Goal: Information Seeking & Learning: Learn about a topic

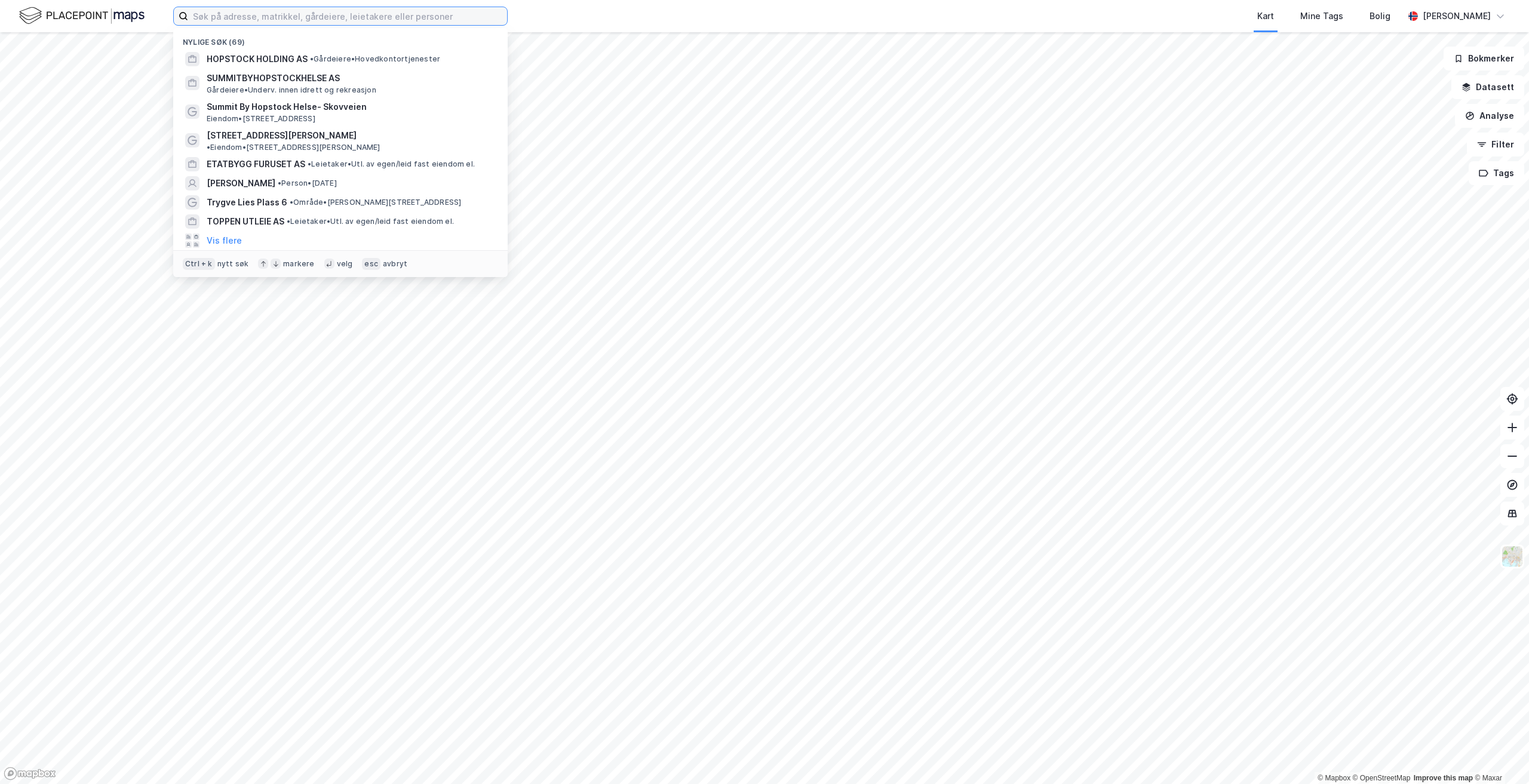
click at [314, 19] on input at bounding box center [347, 15] width 319 height 18
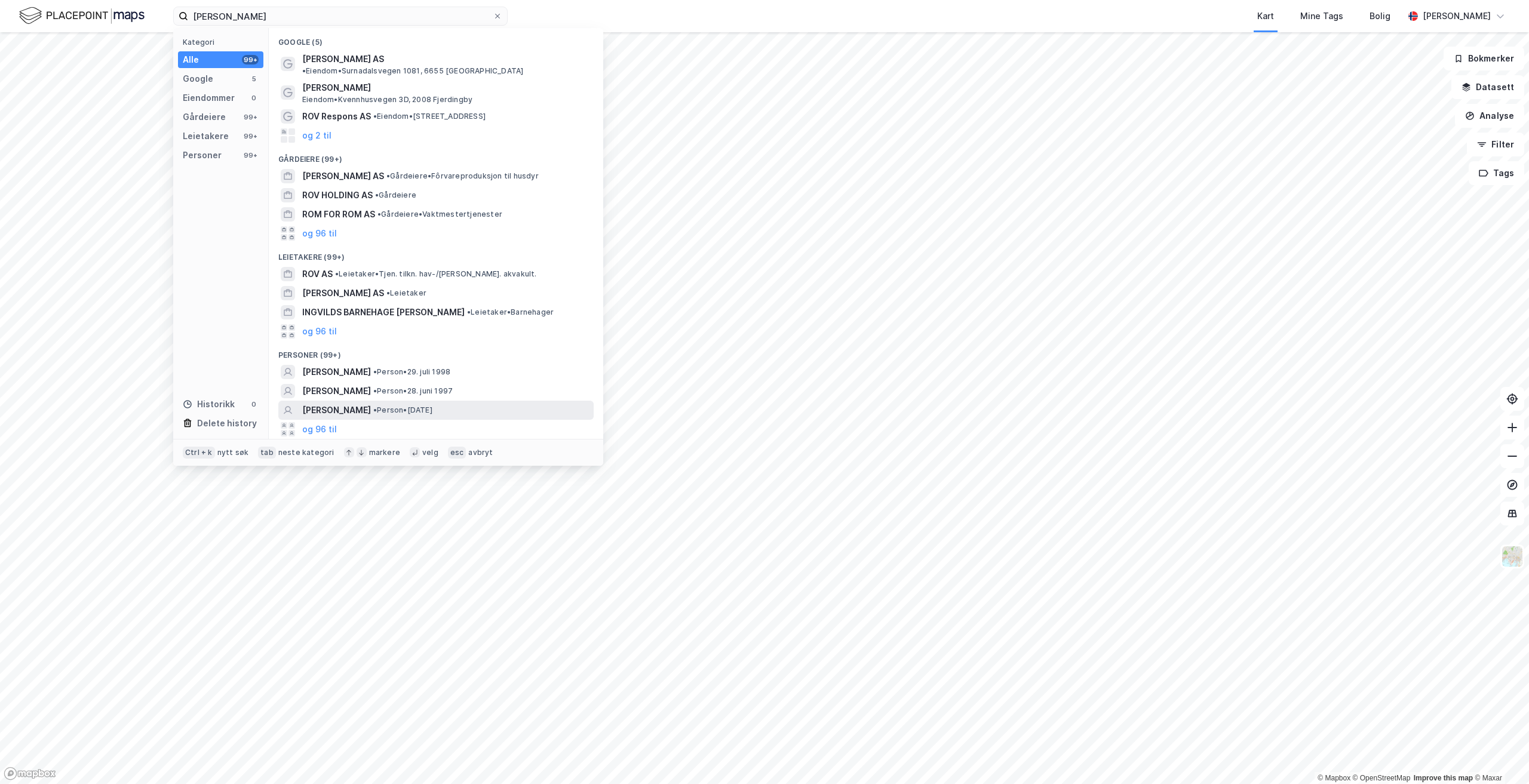
click at [377, 405] on span "•" at bounding box center [375, 409] width 3 height 9
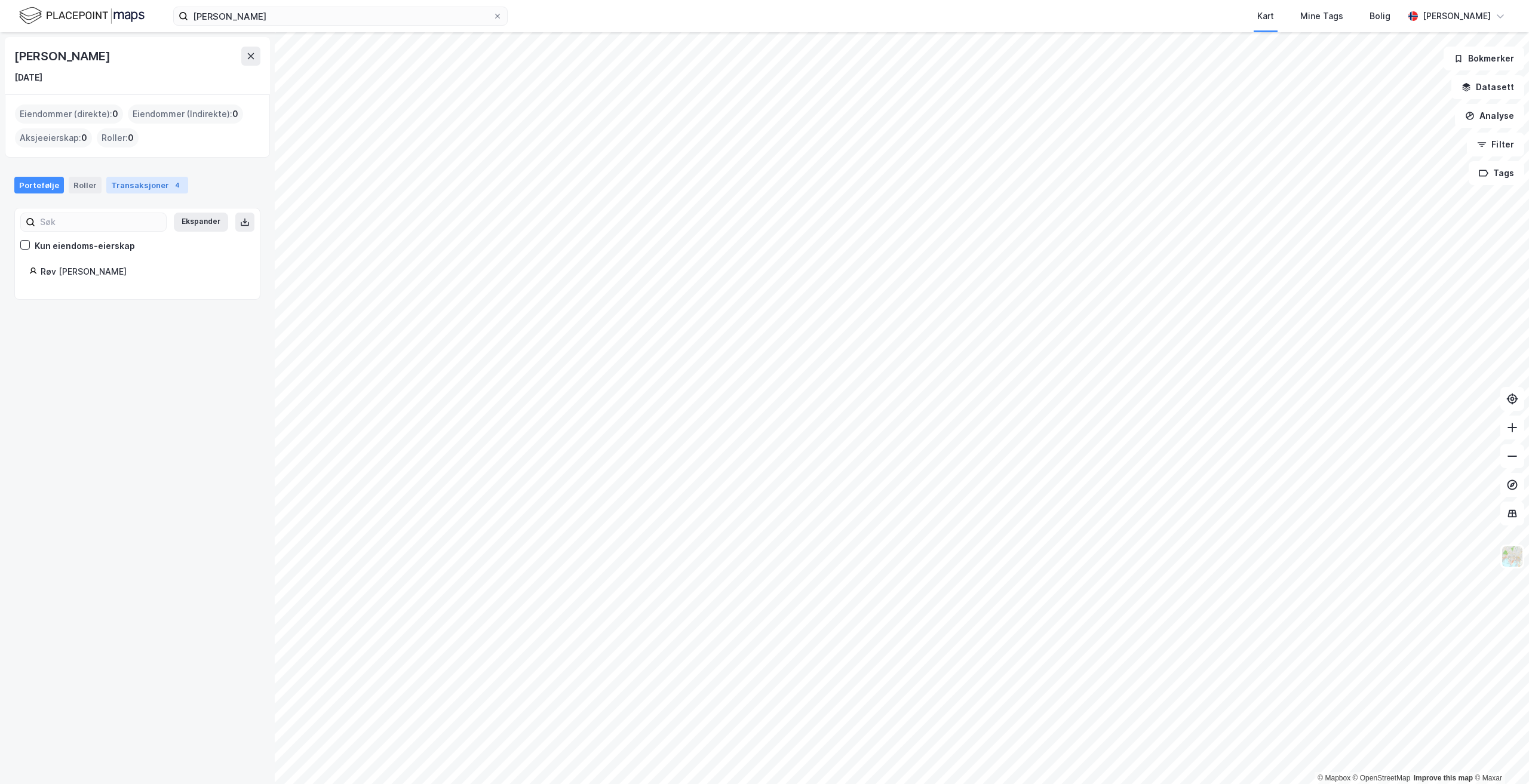
click at [161, 183] on div "Transaksjoner 4" at bounding box center [147, 186] width 82 height 17
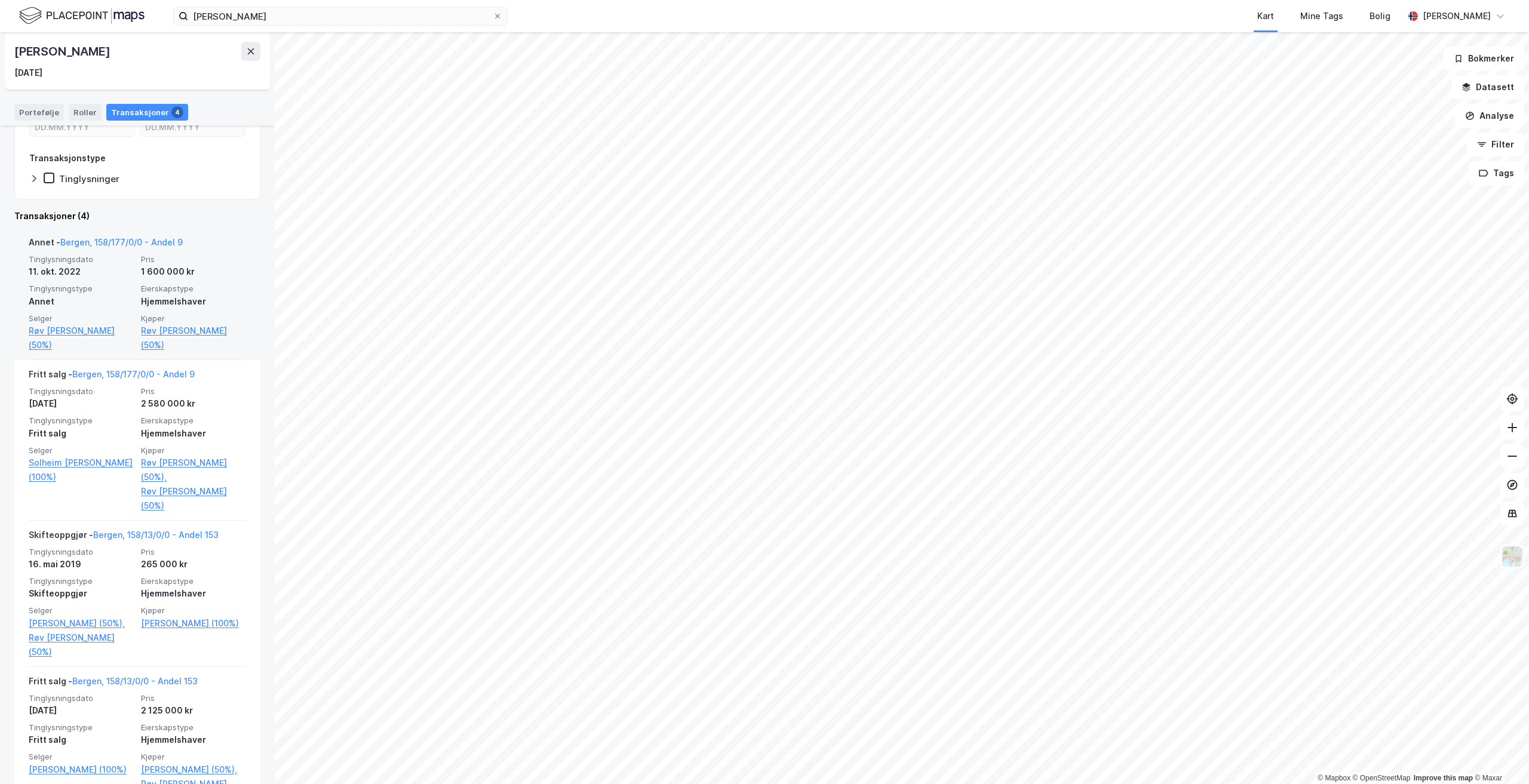
scroll to position [213, 0]
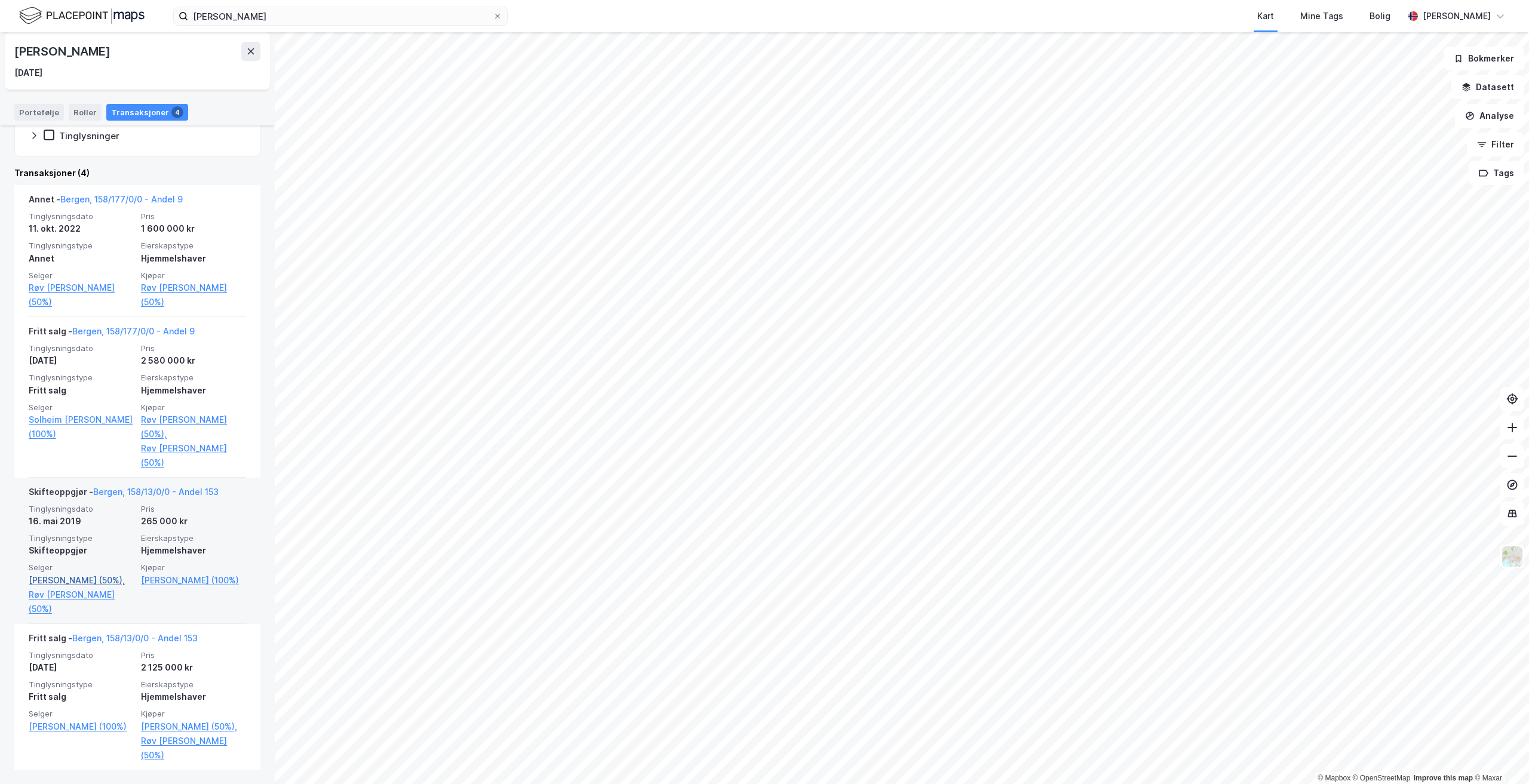
click at [83, 583] on link "[PERSON_NAME] (50%)," at bounding box center [82, 581] width 106 height 14
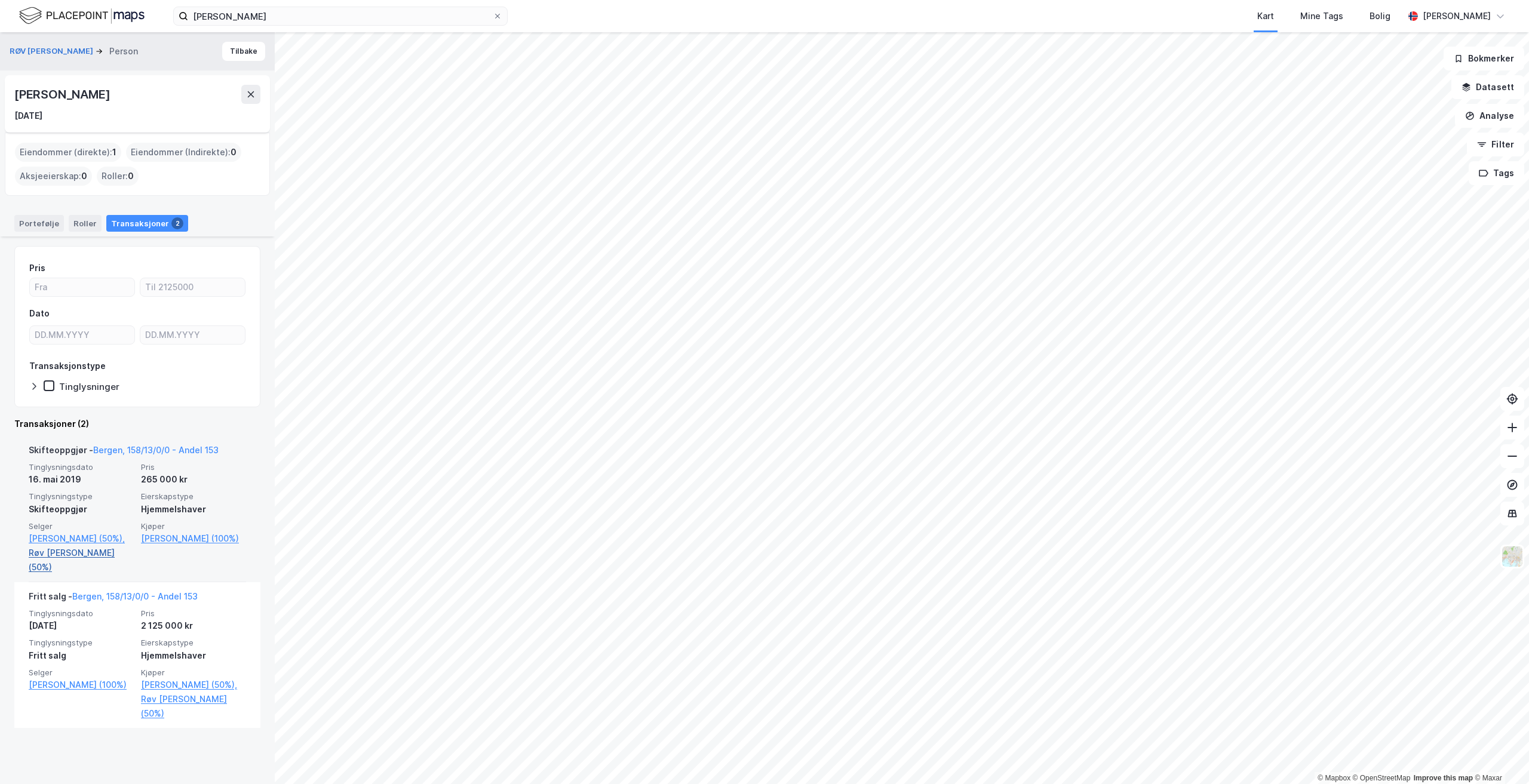
click at [41, 553] on link "Røv [PERSON_NAME] (50%)" at bounding box center [82, 560] width 106 height 29
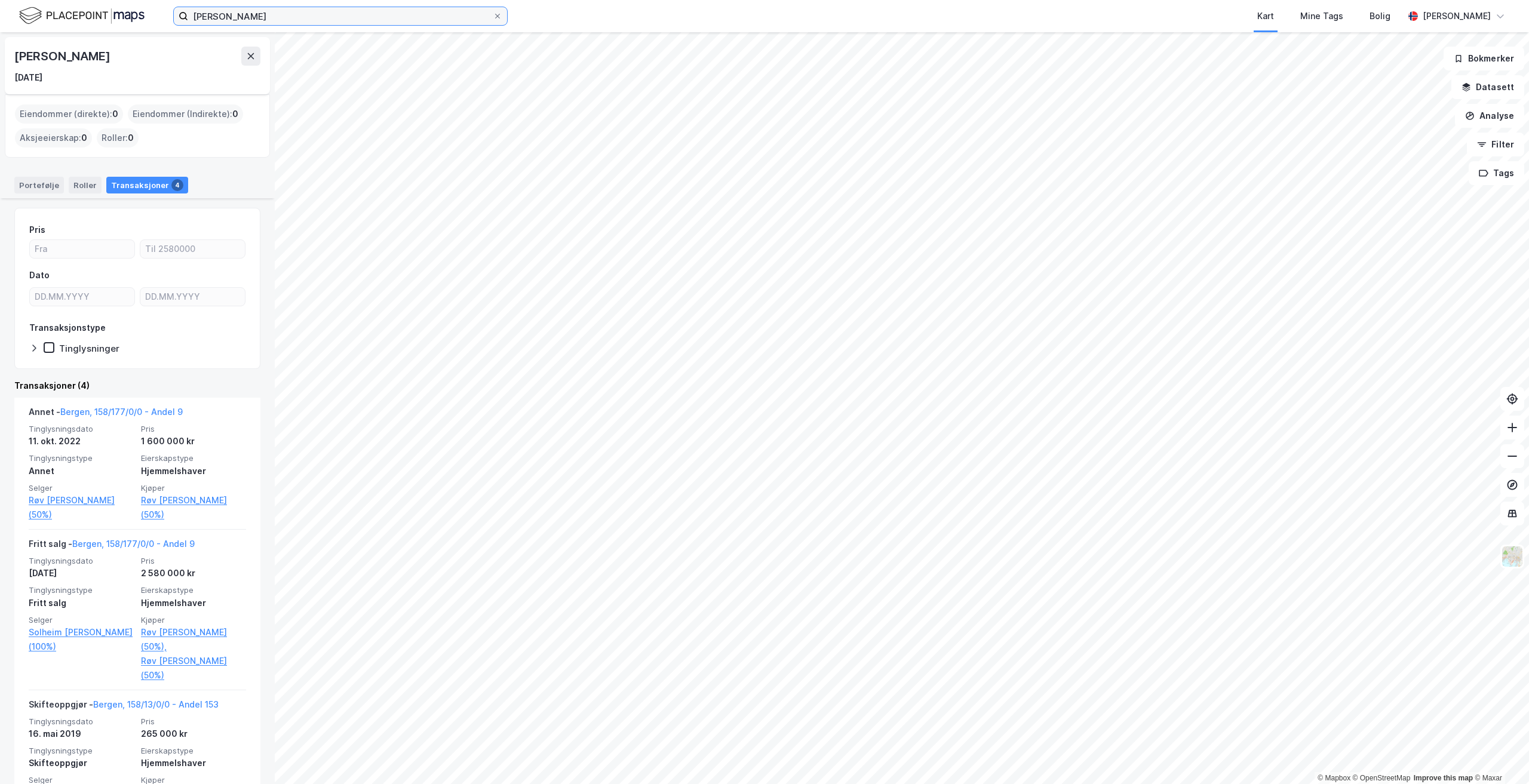
click at [255, 15] on input "[PERSON_NAME]" at bounding box center [341, 15] width 305 height 18
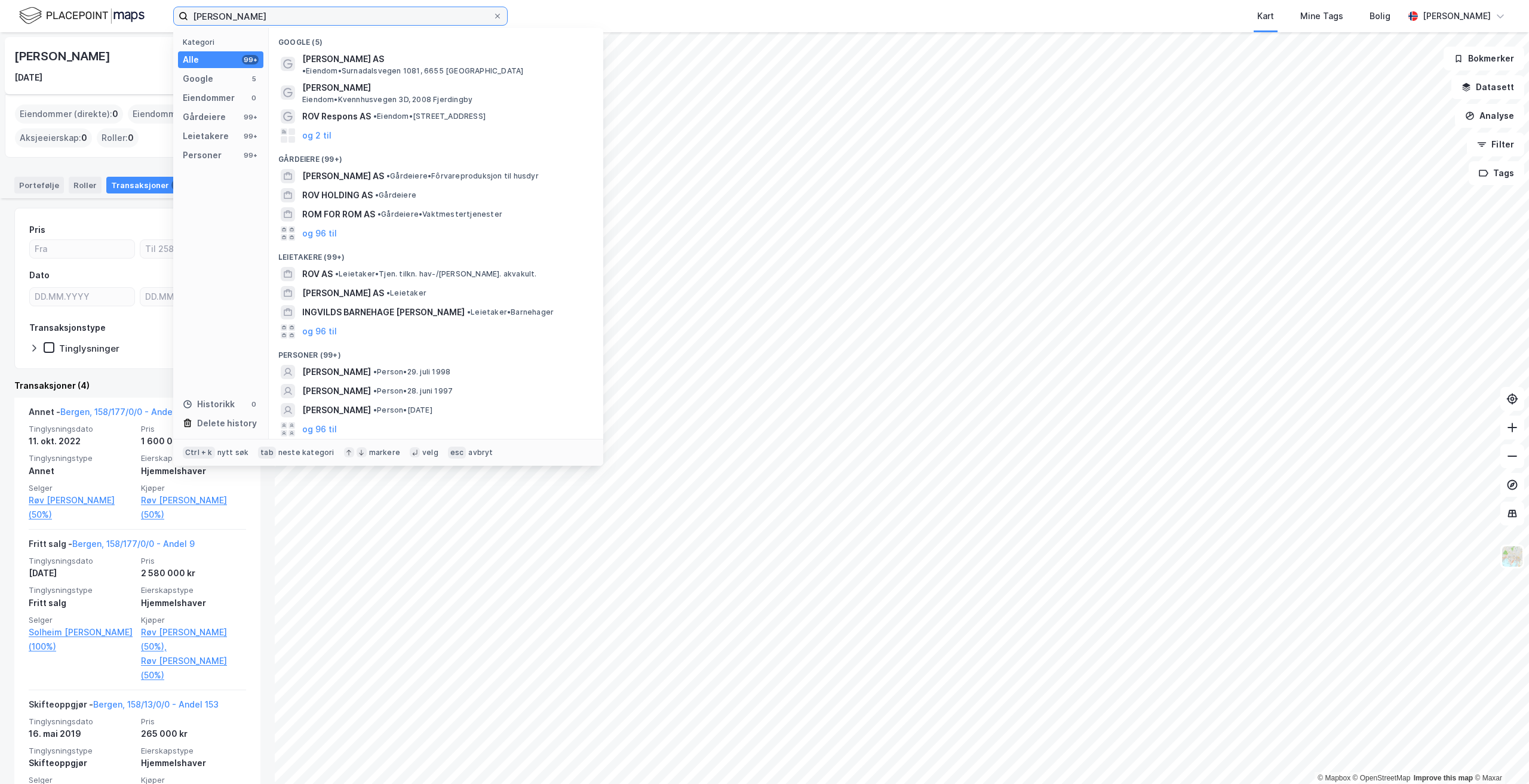
click at [255, 15] on input "[PERSON_NAME]" at bounding box center [341, 15] width 305 height 18
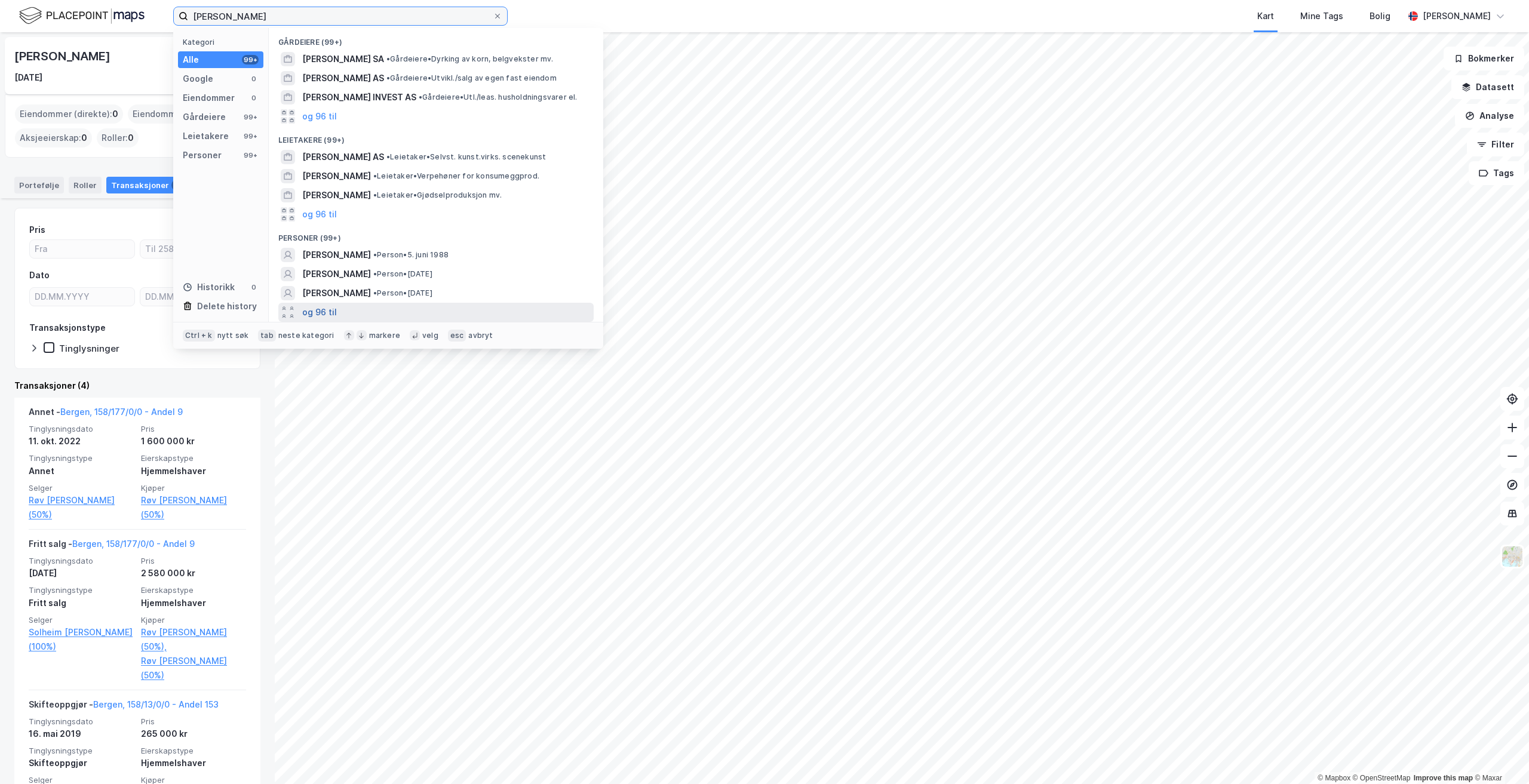
type input "[PERSON_NAME]"
click at [324, 315] on button "og 96 til" at bounding box center [319, 312] width 35 height 14
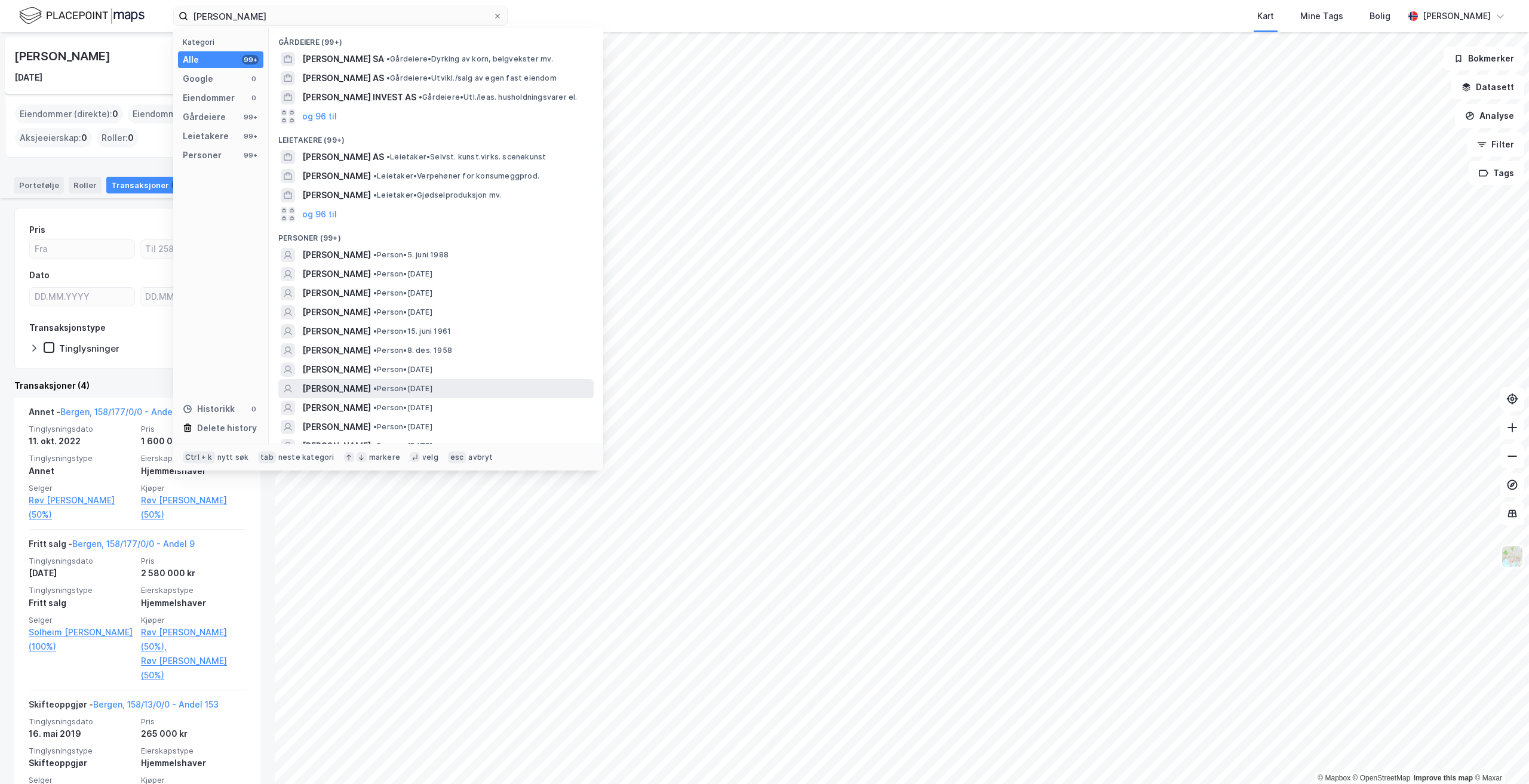
scroll to position [119, 0]
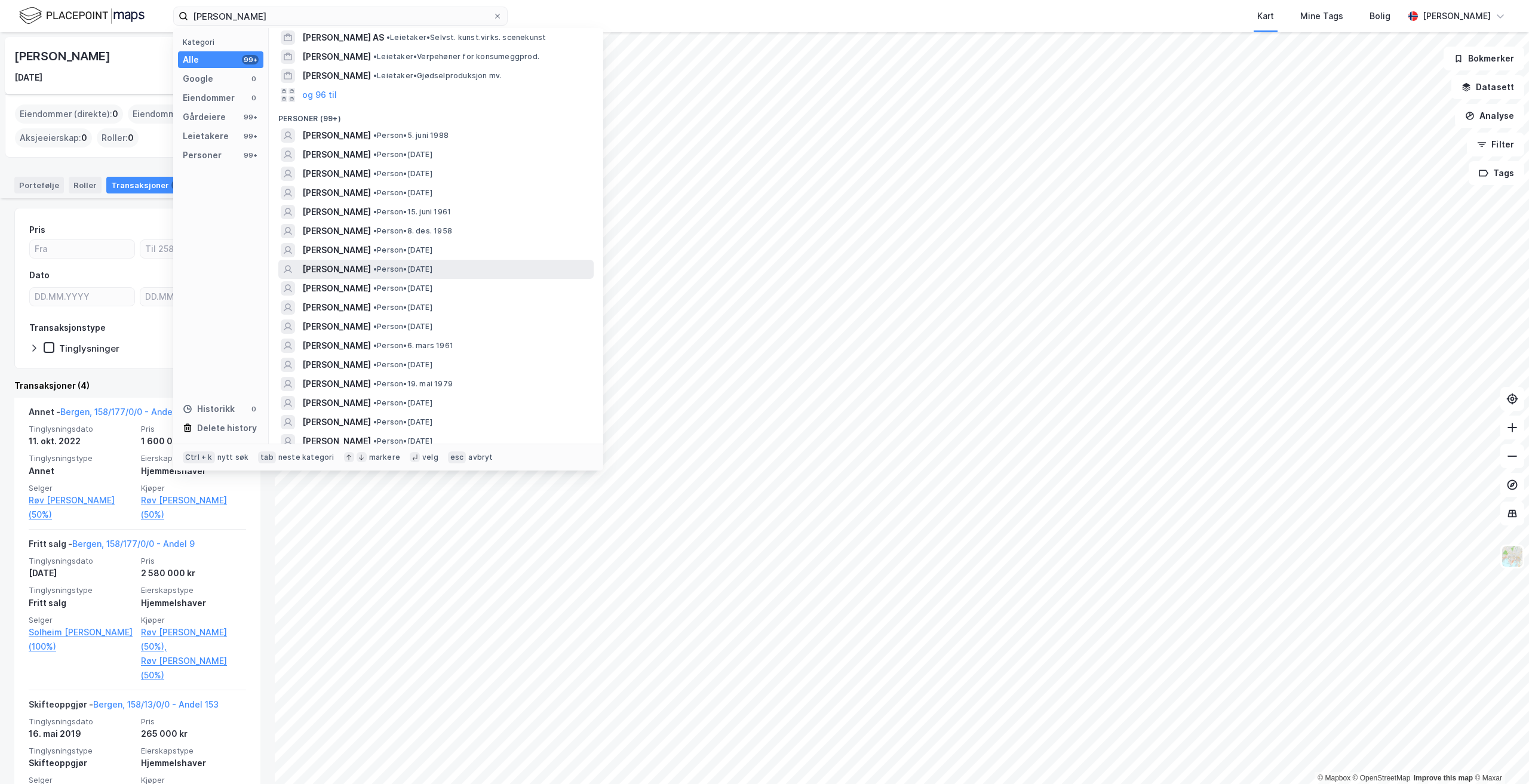
click at [497, 267] on div "[PERSON_NAME] • Person • [DATE]" at bounding box center [447, 269] width 289 height 14
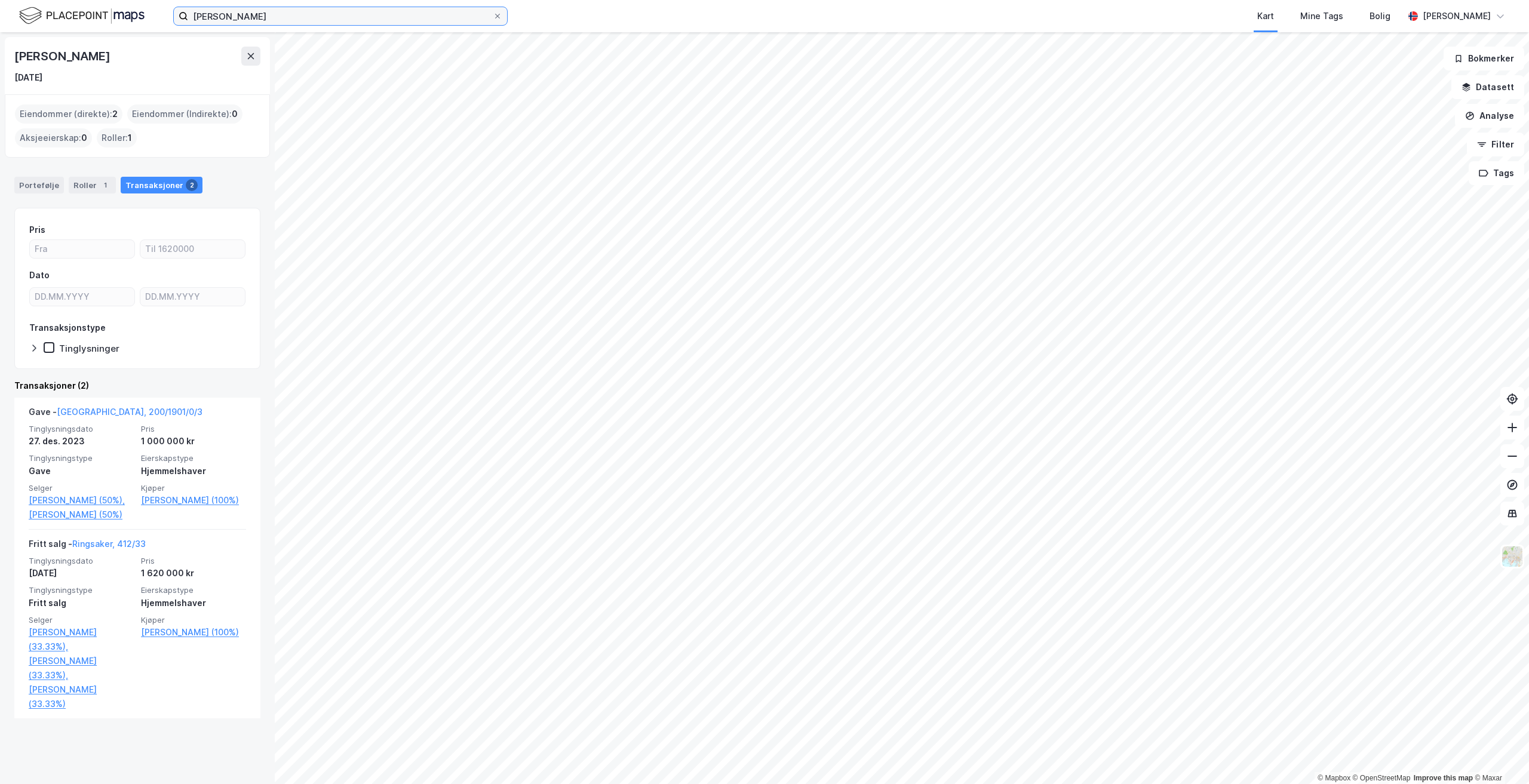
click at [282, 19] on input "[PERSON_NAME]" at bounding box center [341, 15] width 305 height 18
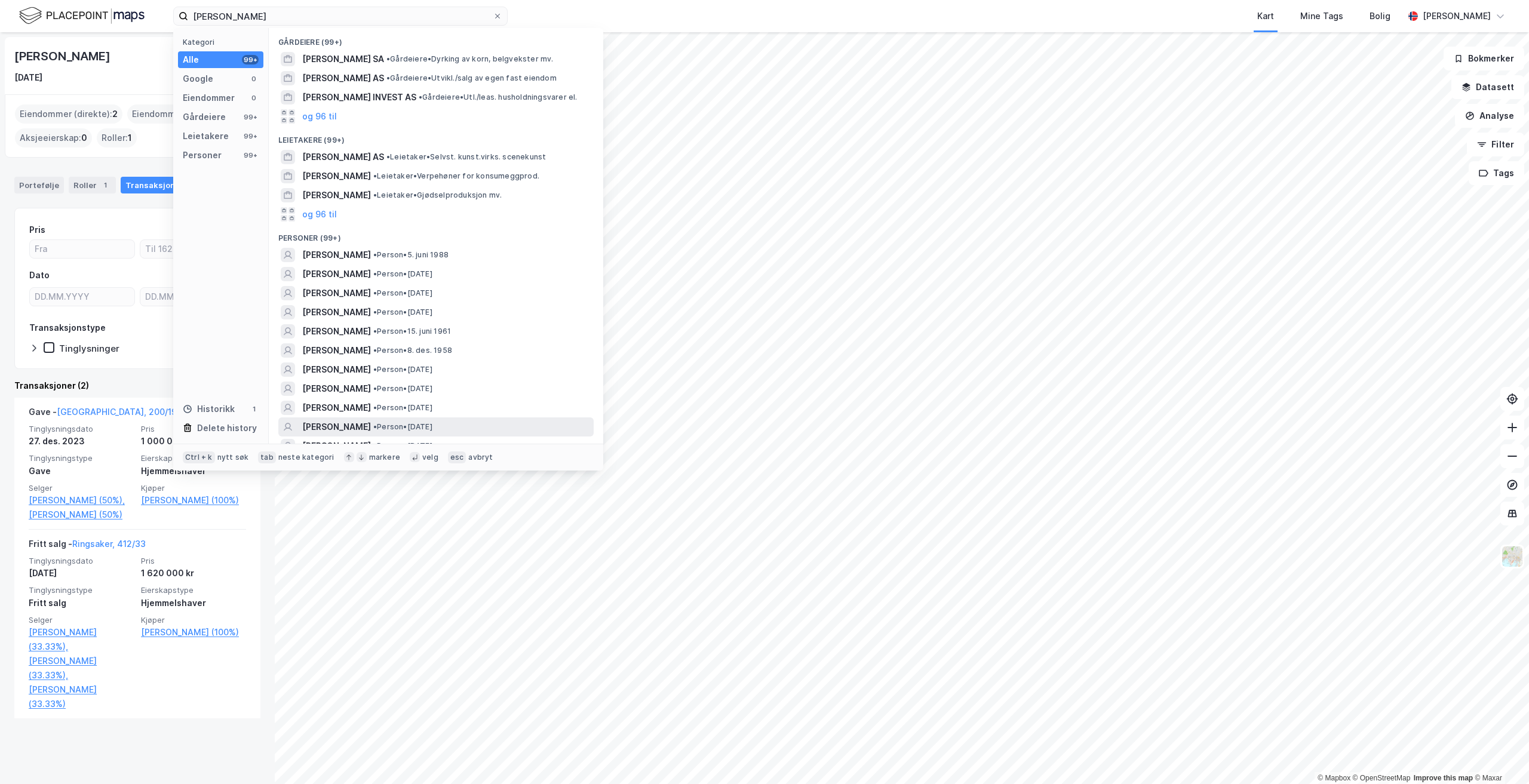
click at [507, 425] on div "[PERSON_NAME] • Person • [DATE]" at bounding box center [447, 426] width 289 height 14
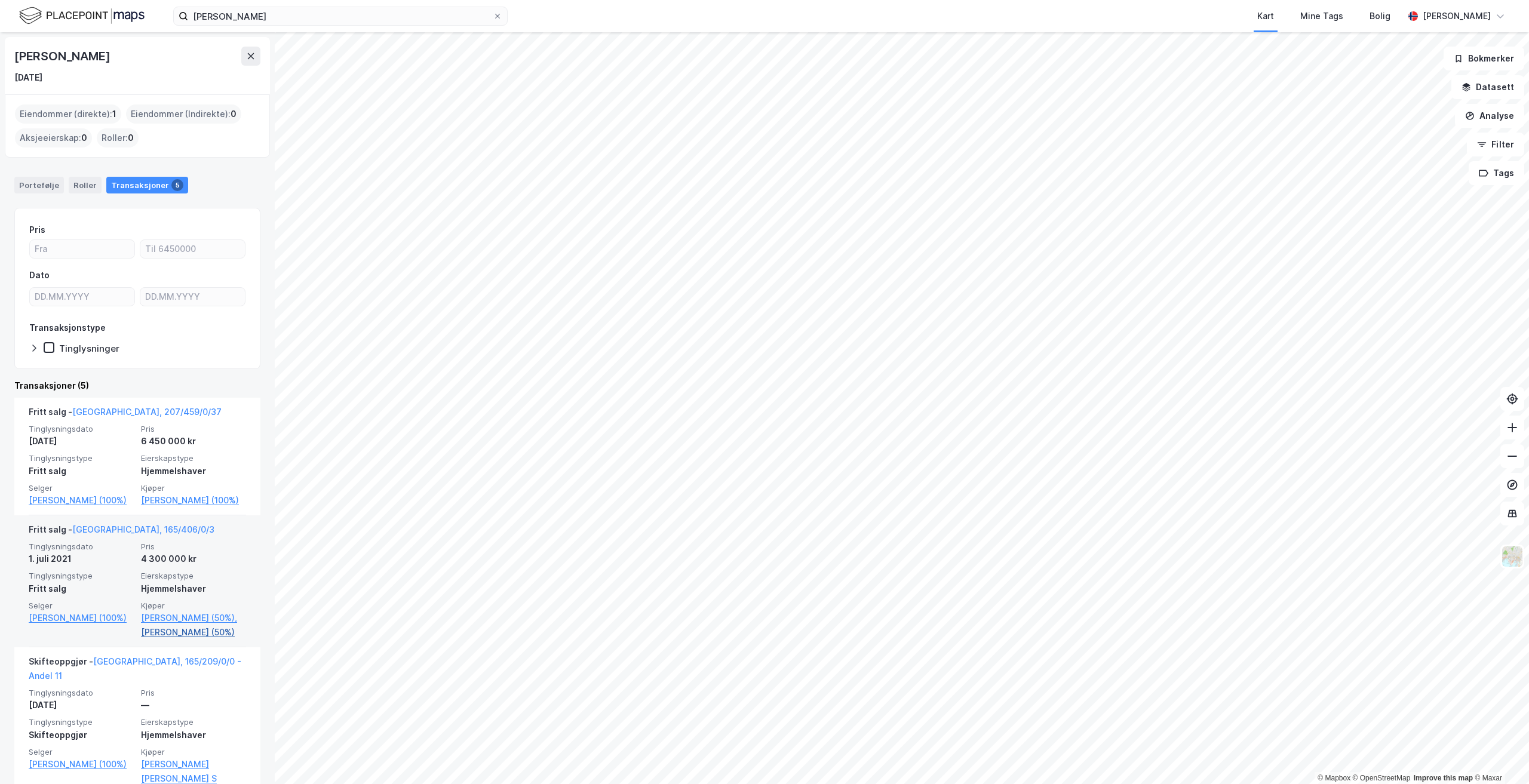
click at [180, 640] on link "[PERSON_NAME] (50%)" at bounding box center [194, 632] width 106 height 14
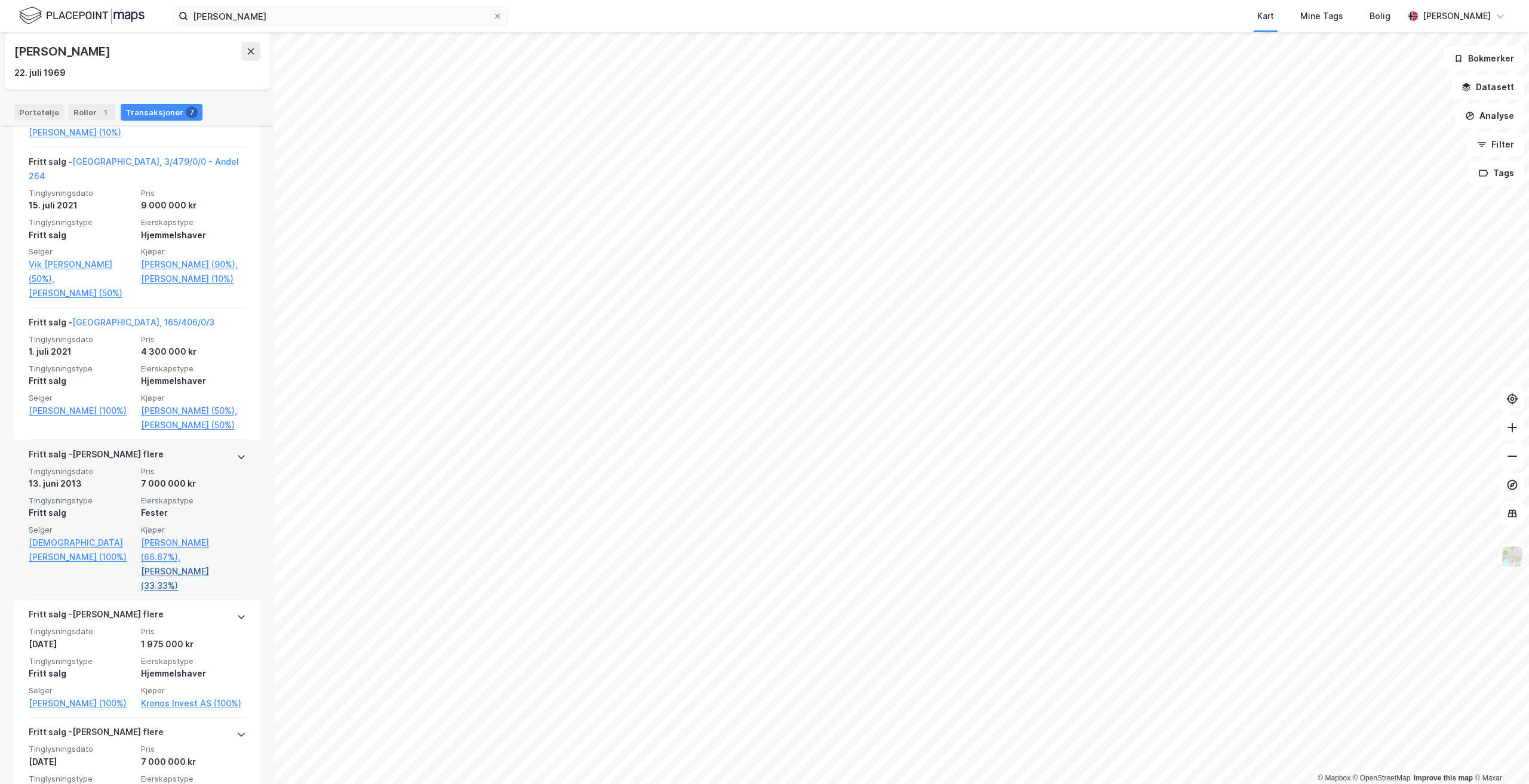
scroll to position [393, 0]
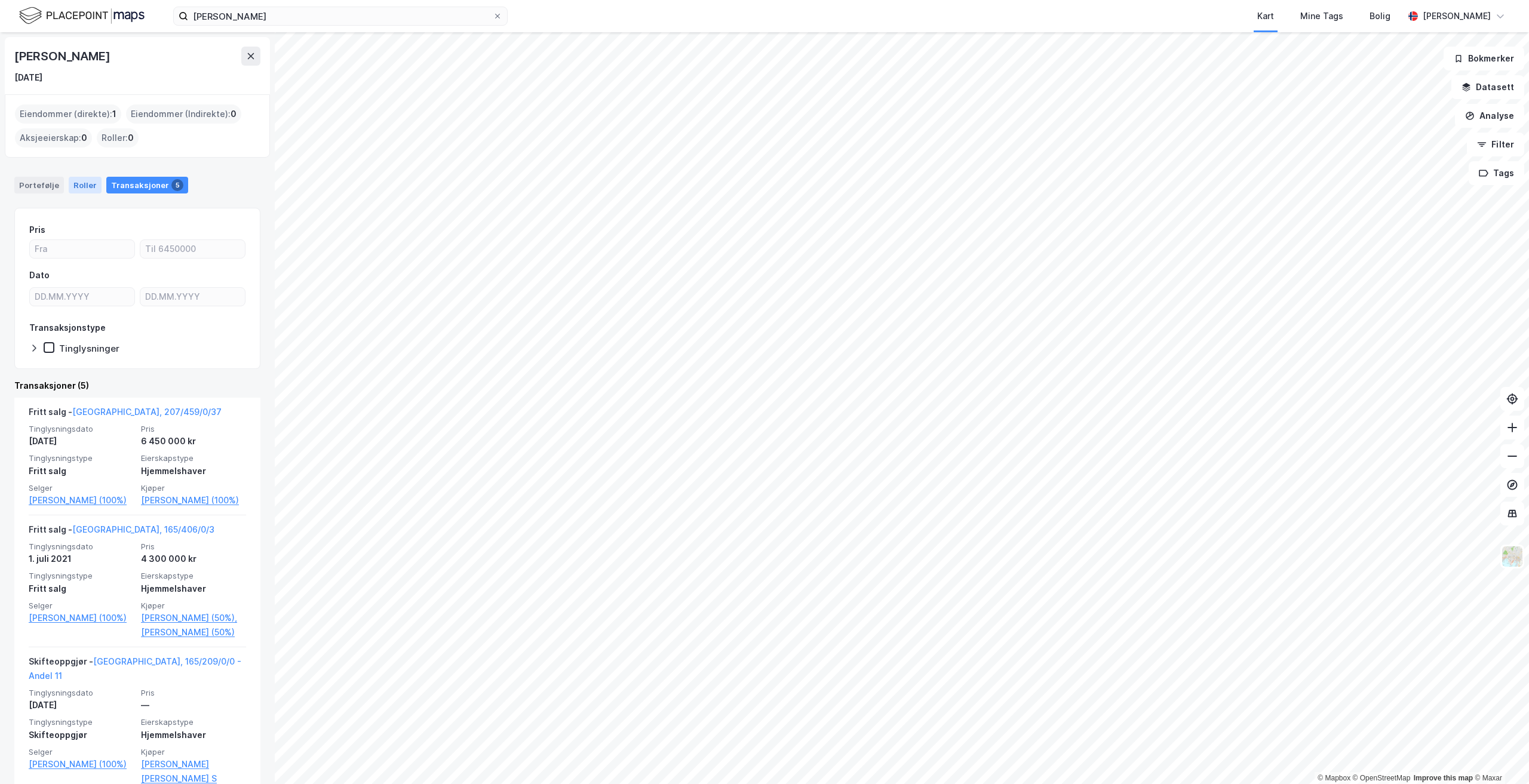
click at [81, 186] on div "Roller" at bounding box center [85, 186] width 33 height 17
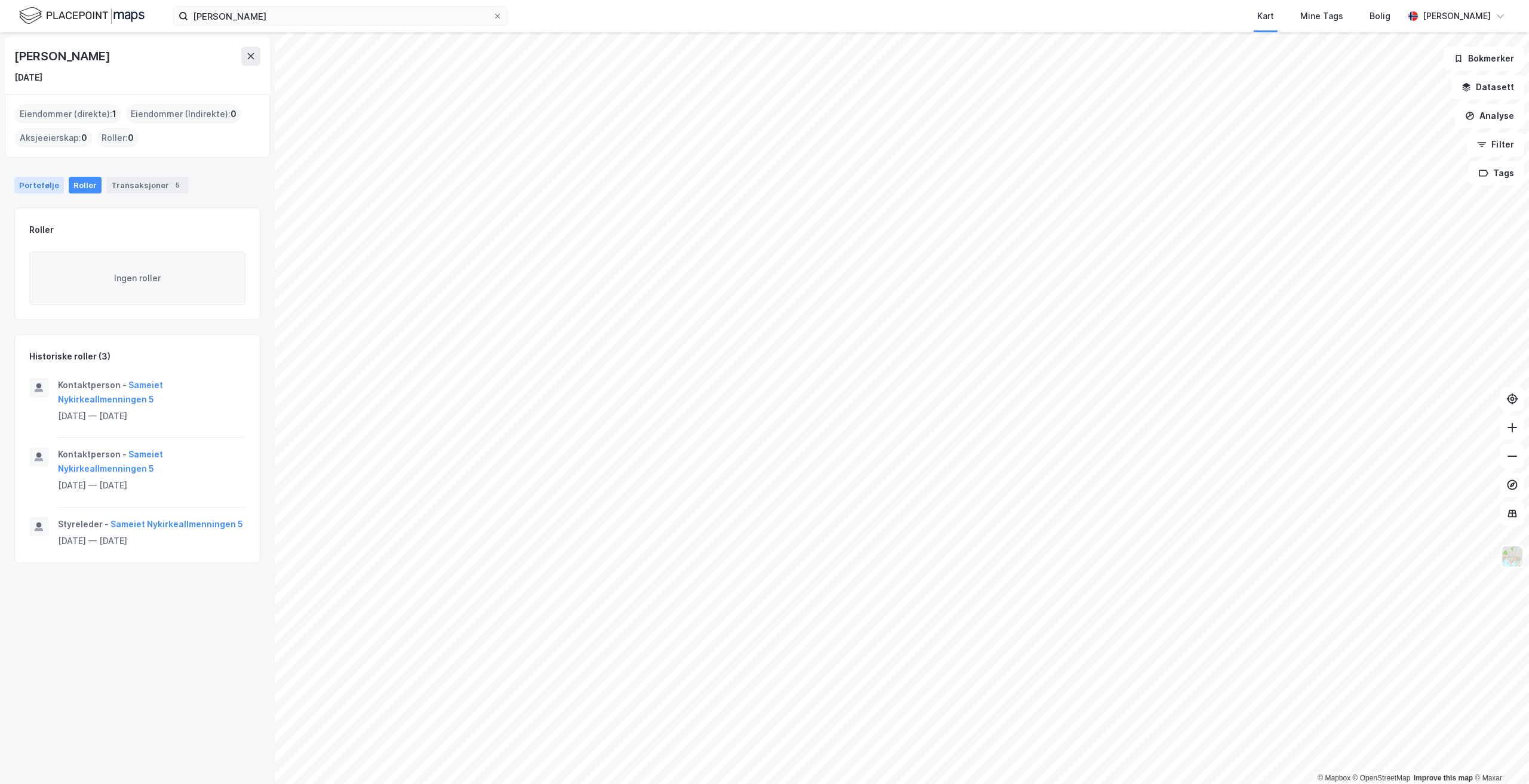
click at [47, 189] on div "Portefølje" at bounding box center [39, 186] width 49 height 17
